Goal: Check status: Check status

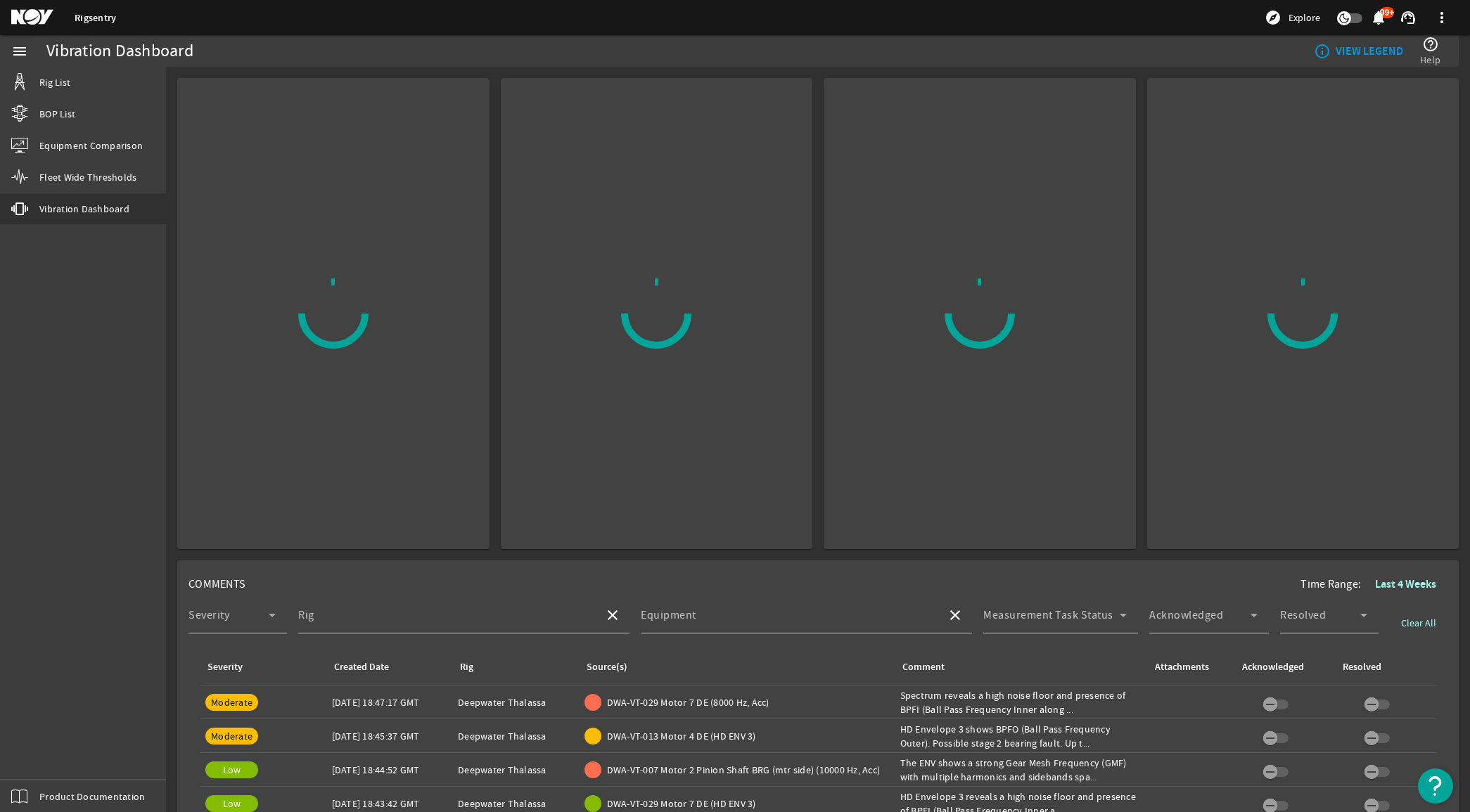
scroll to position [176, 0]
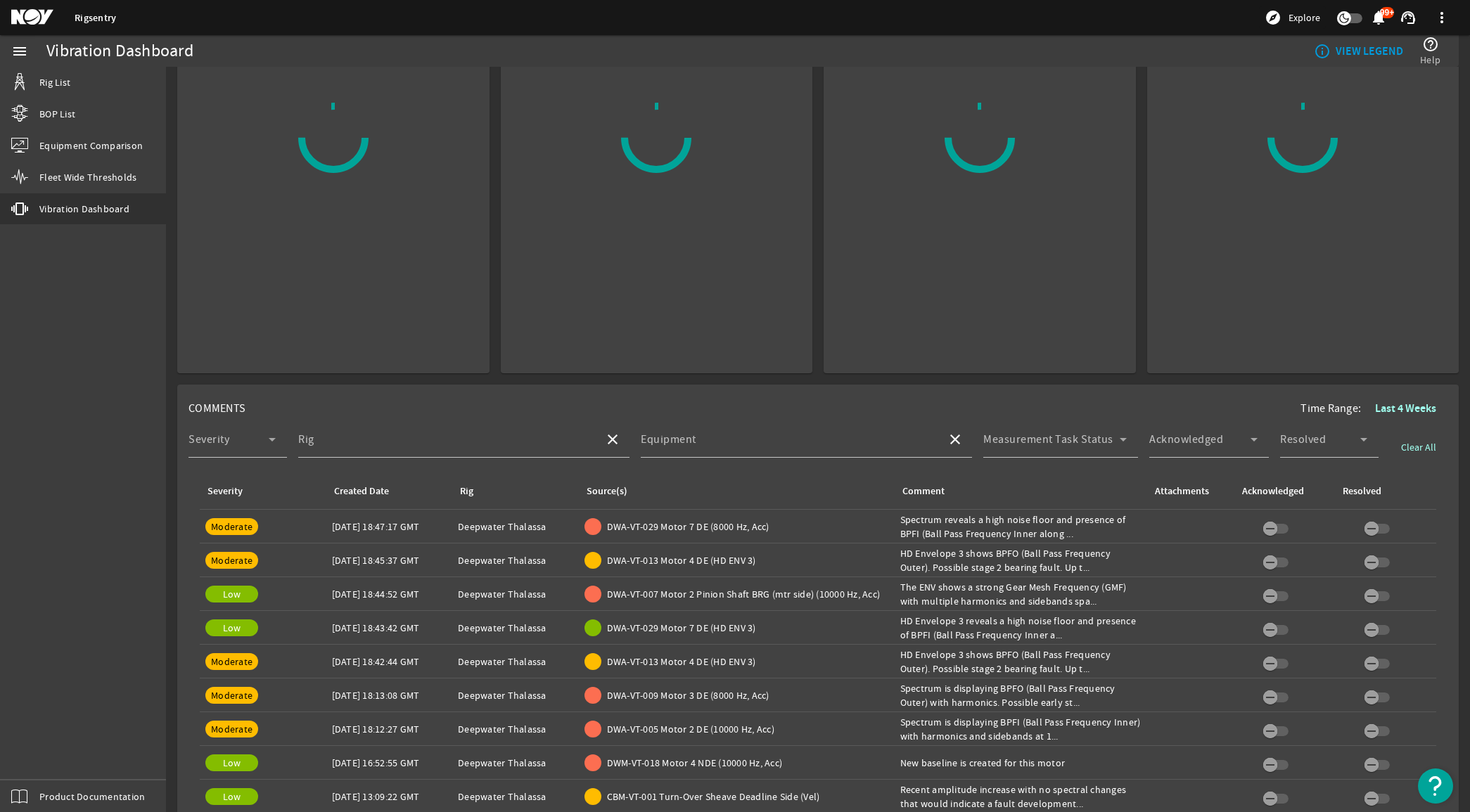
click at [23, 12] on mat-icon at bounding box center [43, 18] width 63 height 17
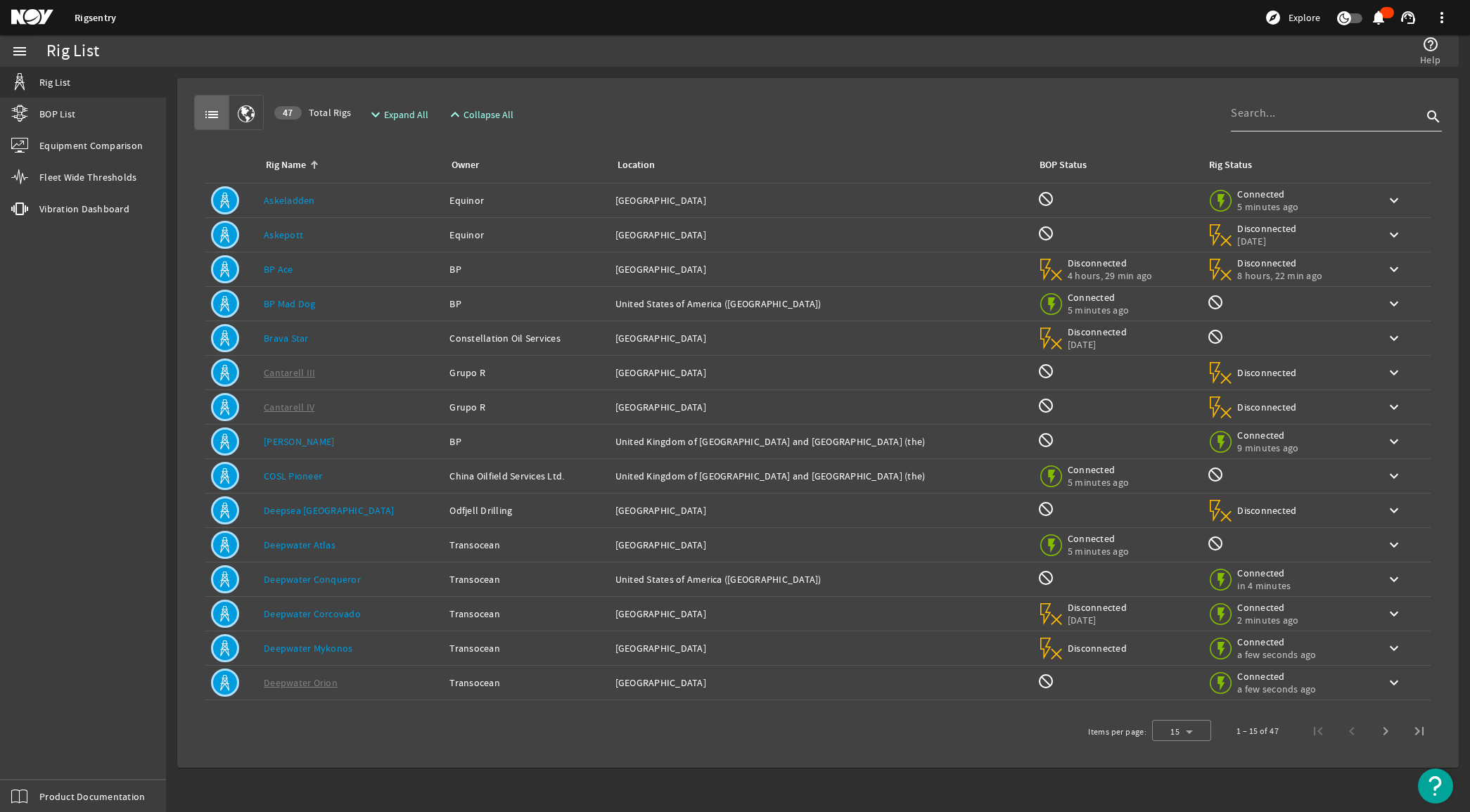
click at [1288, 117] on input at bounding box center [1326, 113] width 192 height 17
type input "[PERSON_NAME]"
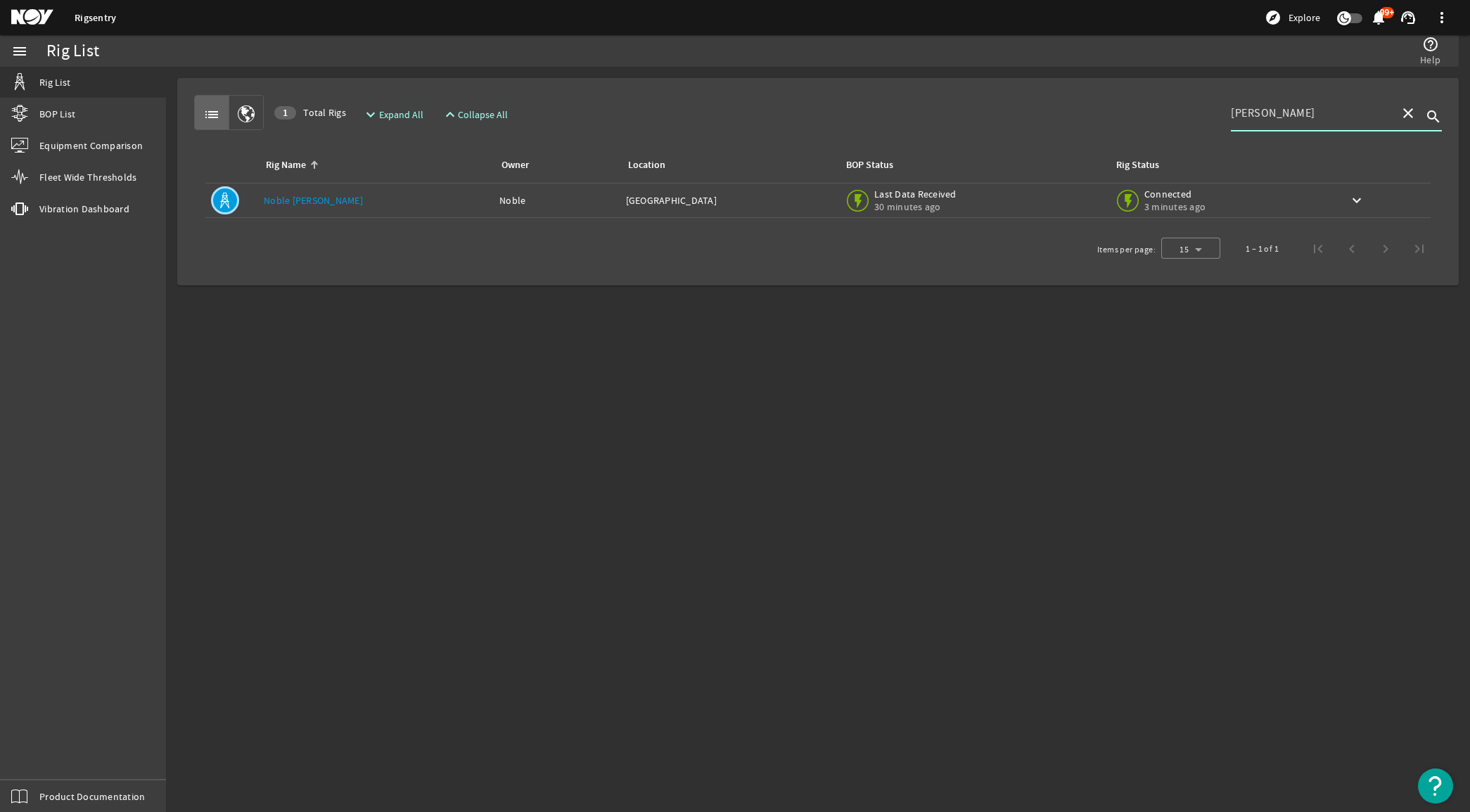
click at [315, 201] on link "Noble [PERSON_NAME]" at bounding box center [313, 199] width 99 height 12
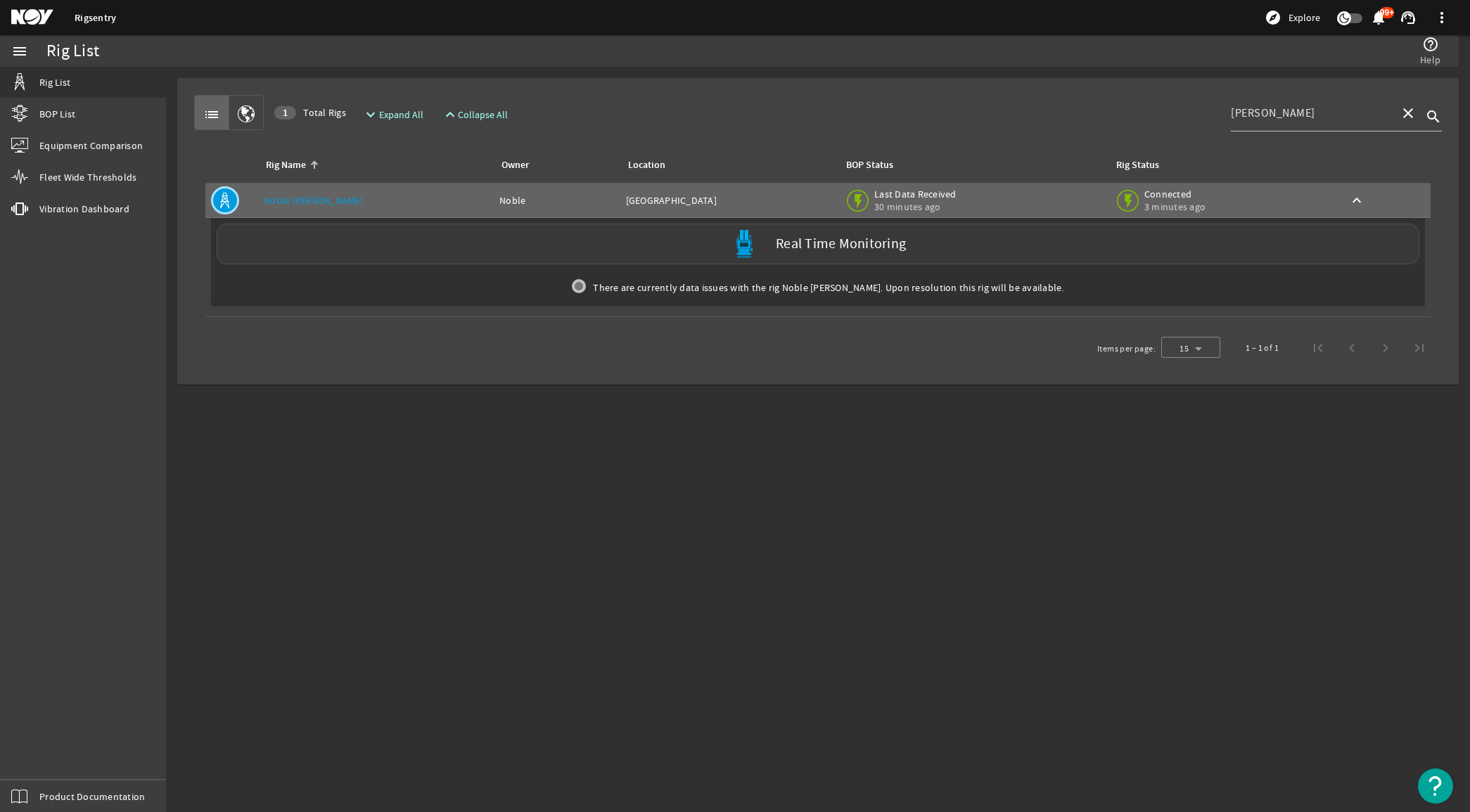
click at [563, 241] on div "Real Time Monitoring" at bounding box center [817, 244] width 1203 height 41
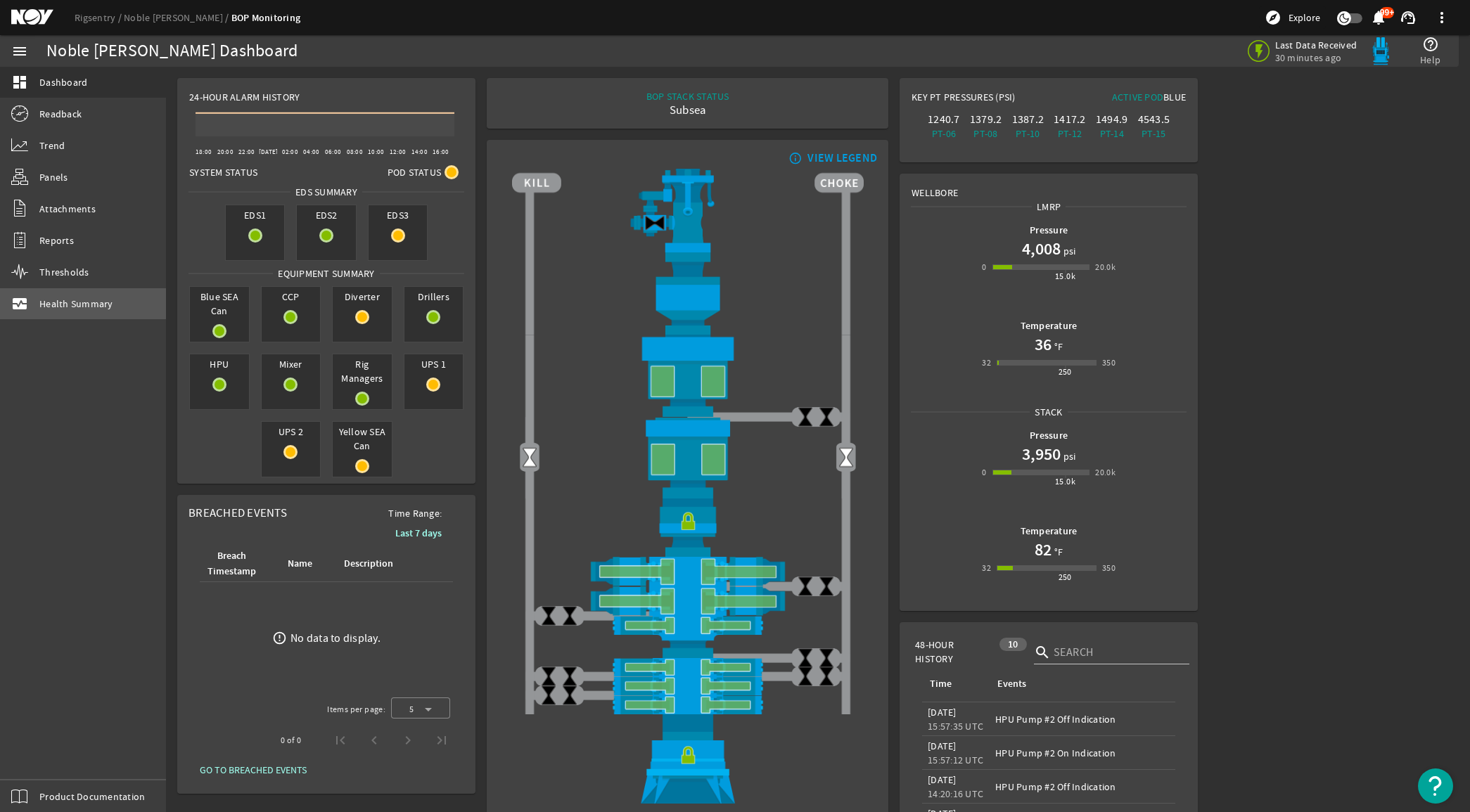
click at [78, 303] on span "Health Summary" at bounding box center [77, 303] width 74 height 14
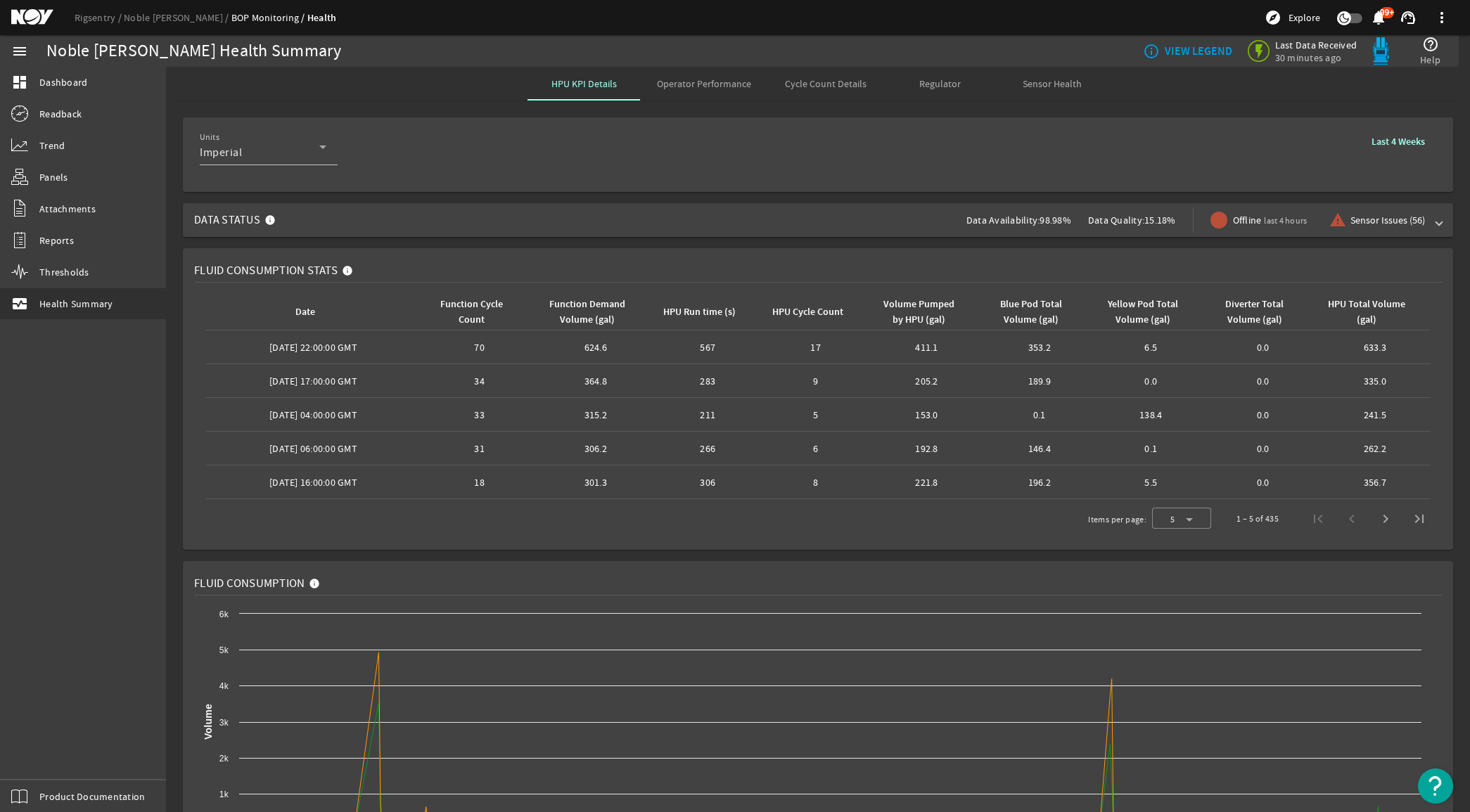
click at [796, 81] on span "Cycle Count Details" at bounding box center [826, 83] width 81 height 9
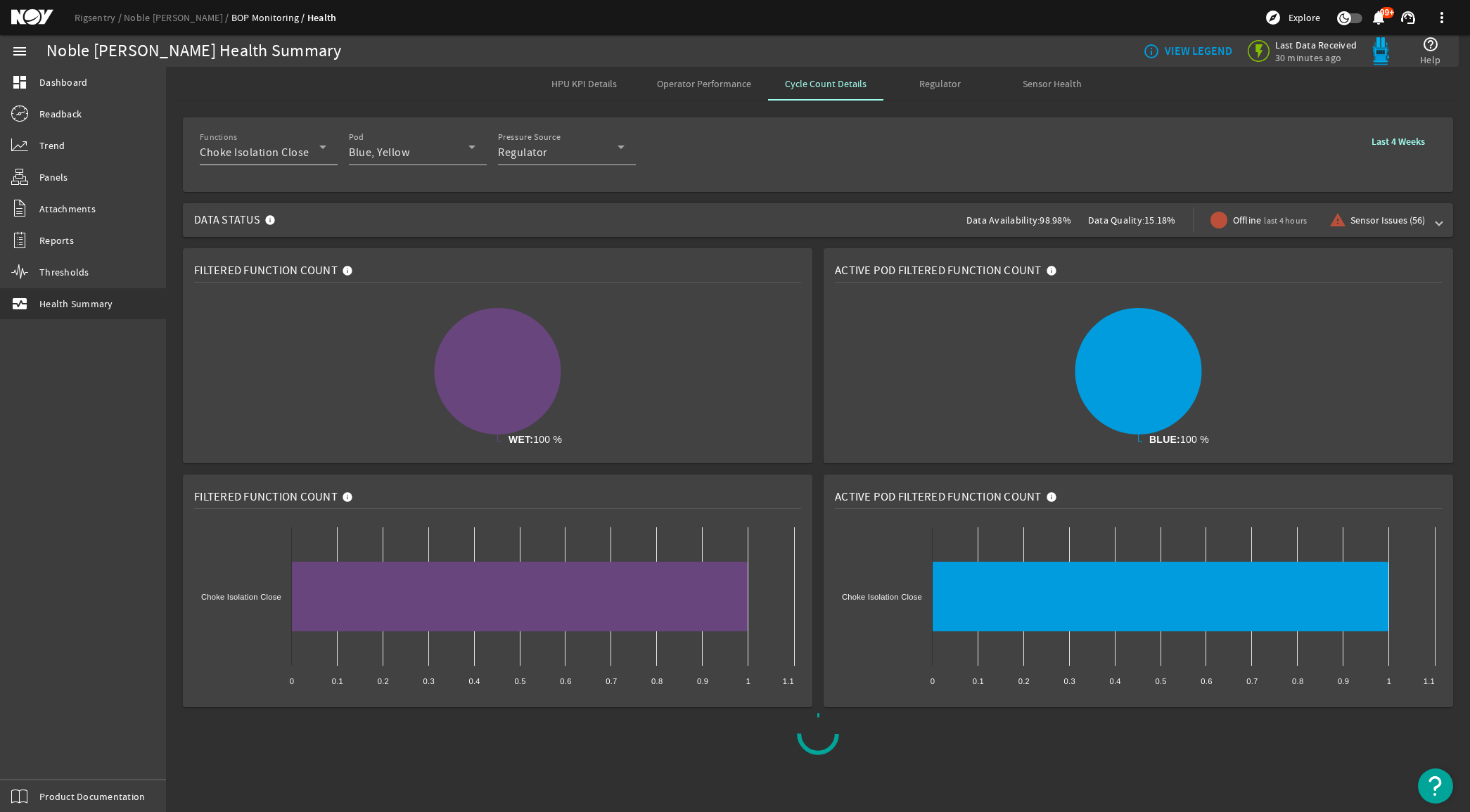
click at [322, 145] on icon at bounding box center [322, 147] width 7 height 4
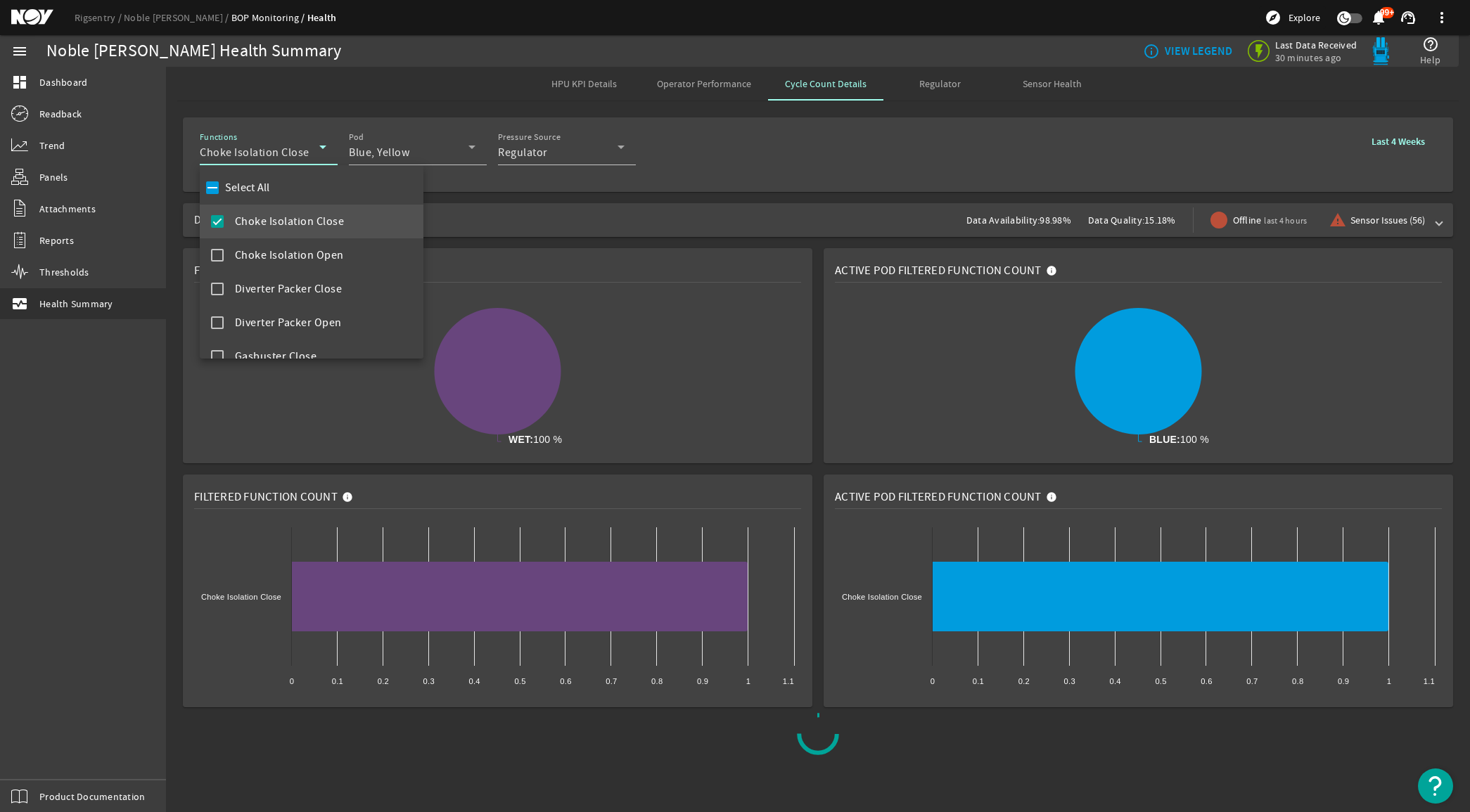
click at [251, 189] on label "Select All" at bounding box center [246, 187] width 48 height 14
click at [222, 189] on input "Select All" at bounding box center [212, 187] width 20 height 20
checkbox input "true"
click at [537, 204] on div at bounding box center [735, 406] width 1470 height 812
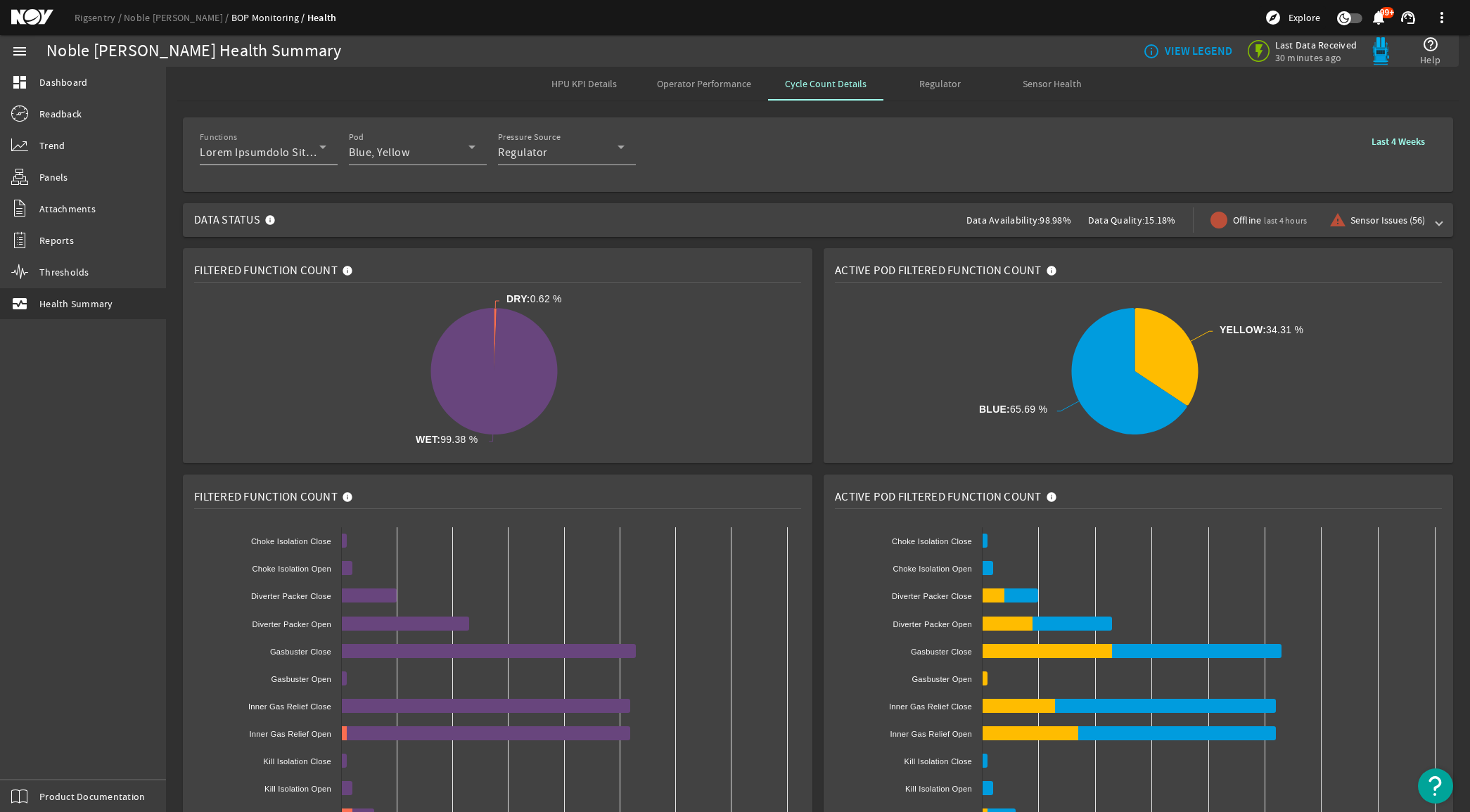
click at [324, 150] on icon at bounding box center [323, 147] width 17 height 17
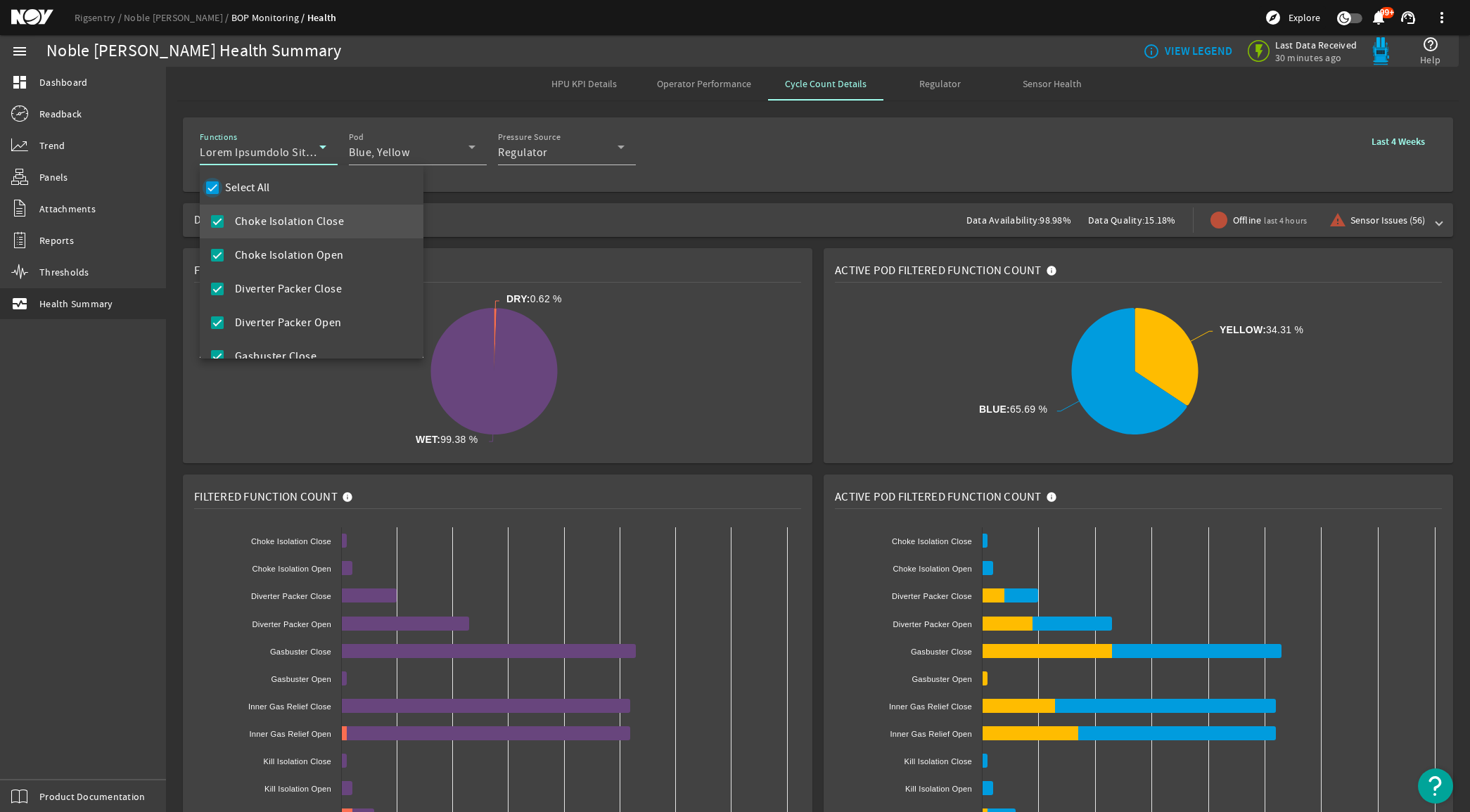
click at [214, 188] on input "Select All" at bounding box center [212, 187] width 20 height 20
checkbox input "false"
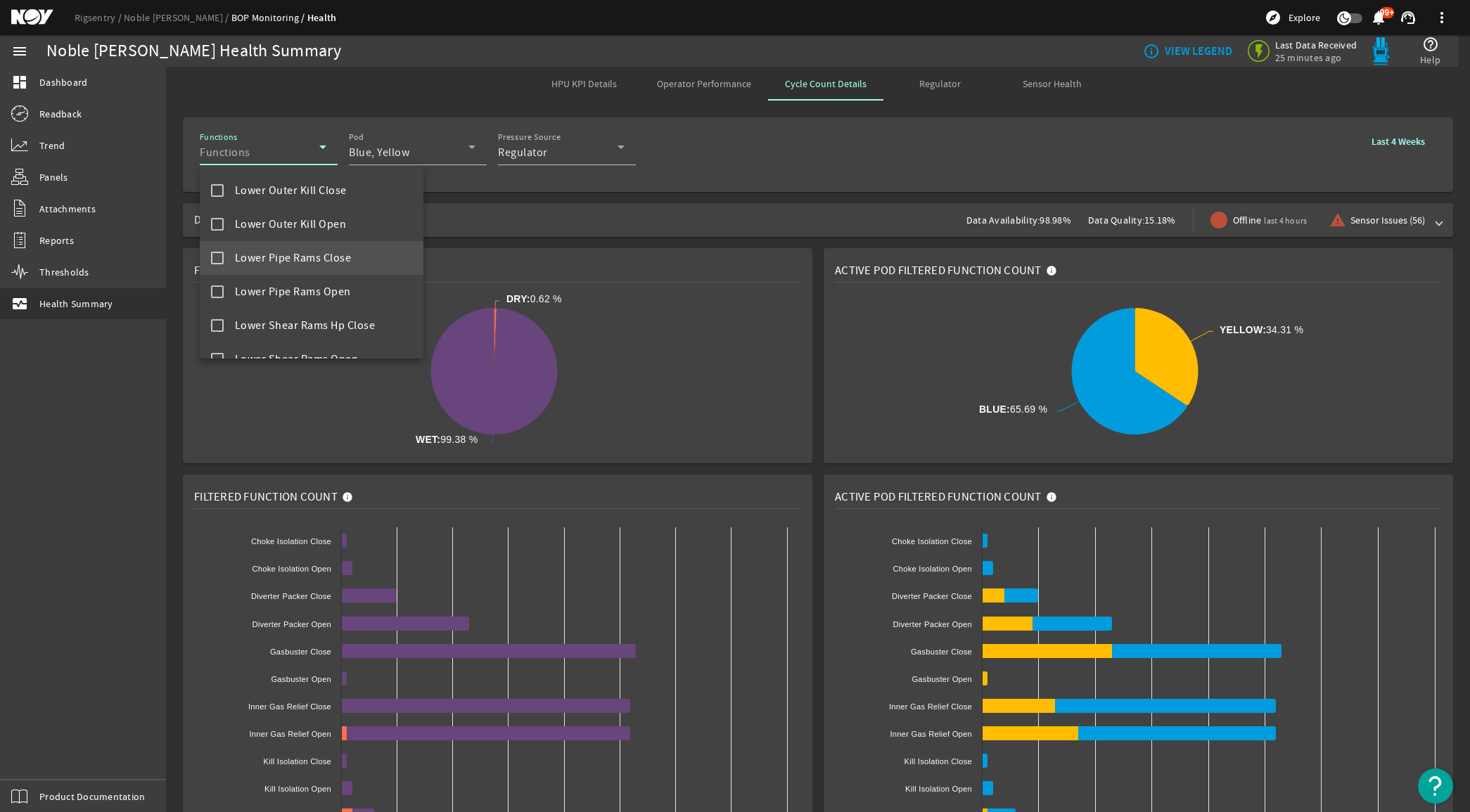
click at [216, 255] on mat-pseudo-checkbox at bounding box center [216, 258] width 12 height 12
click at [560, 232] on div at bounding box center [735, 406] width 1470 height 812
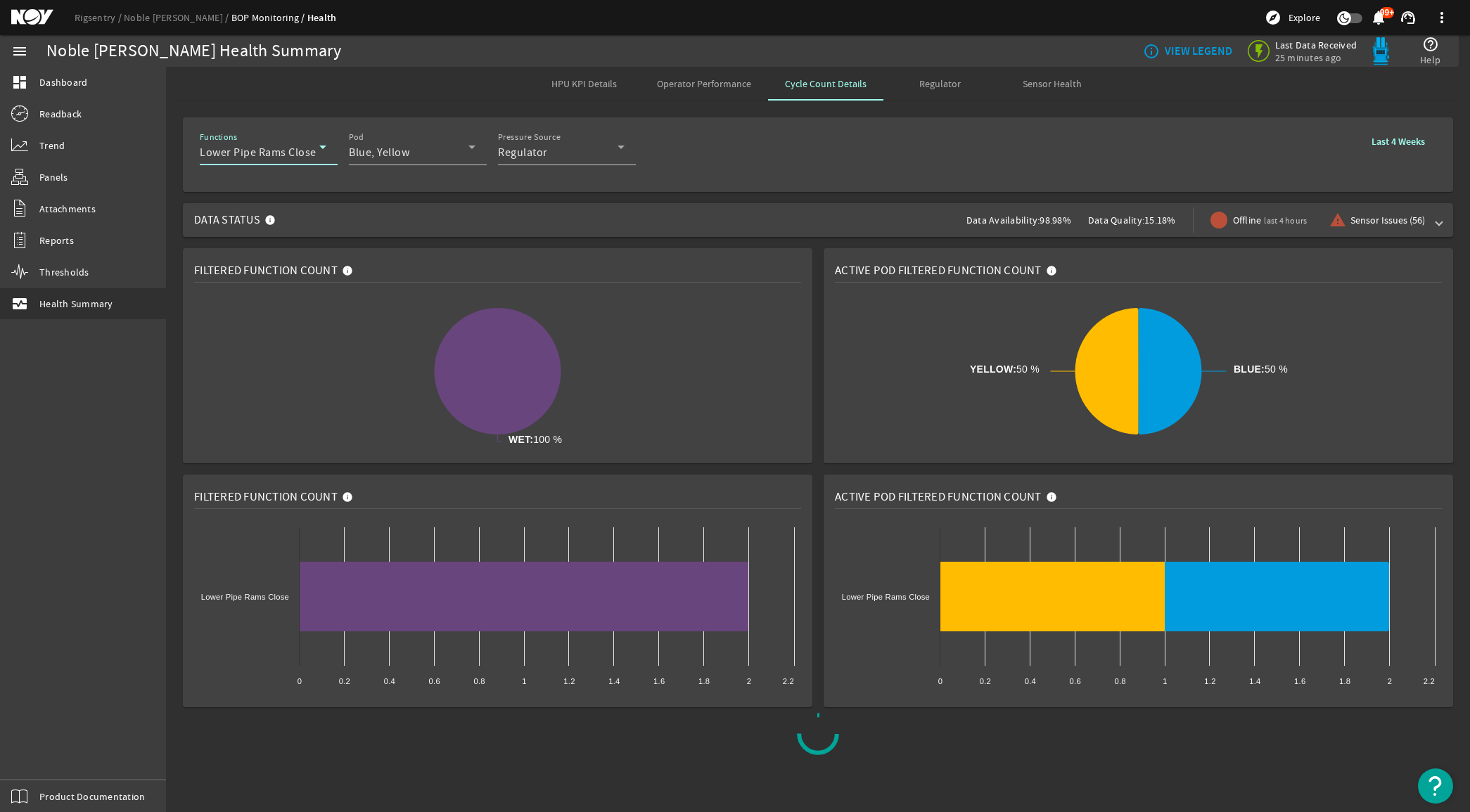
click at [321, 145] on icon at bounding box center [322, 147] width 7 height 4
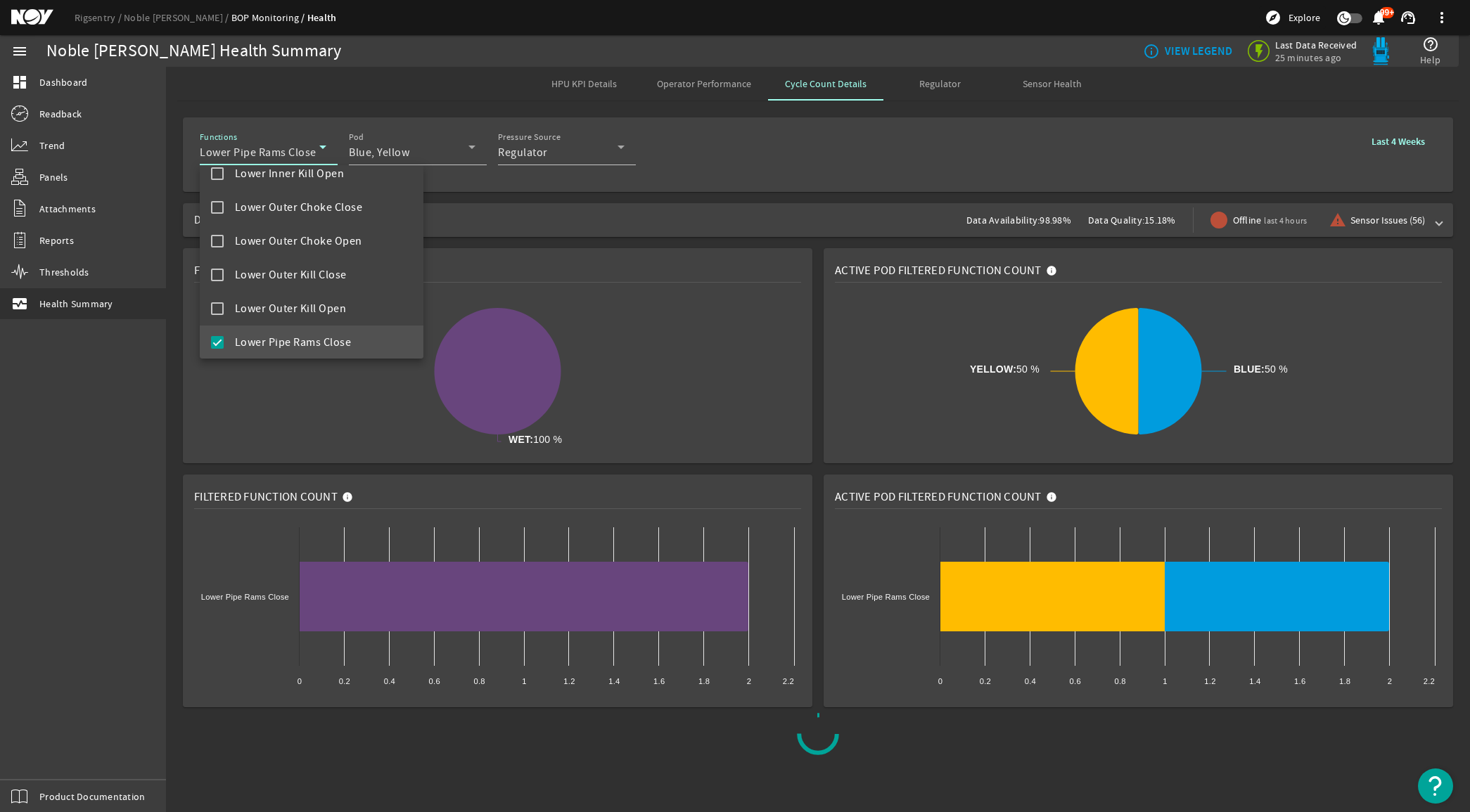
scroll to position [589, 0]
click at [219, 337] on mat-pseudo-checkbox at bounding box center [216, 340] width 12 height 12
click at [767, 228] on div at bounding box center [735, 406] width 1470 height 812
